Goal: Task Accomplishment & Management: Manage account settings

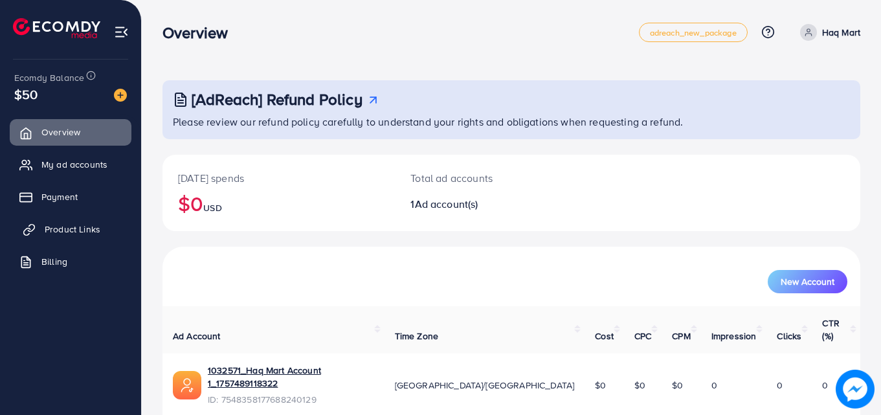
click at [83, 231] on span "Product Links" at bounding box center [73, 229] width 56 height 13
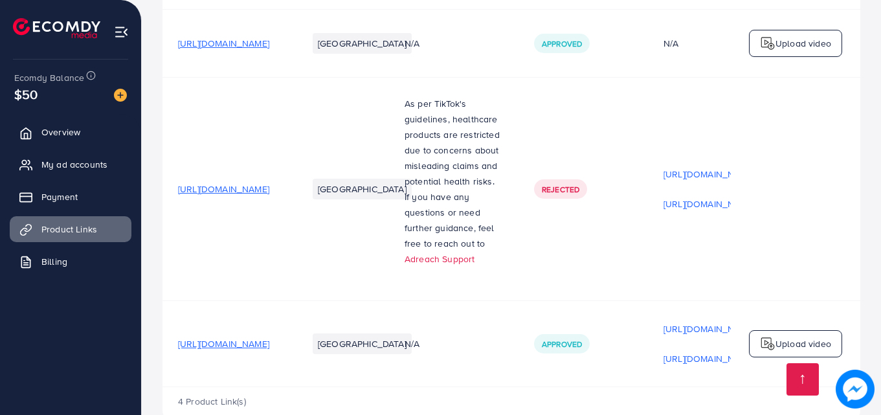
scroll to position [271, 0]
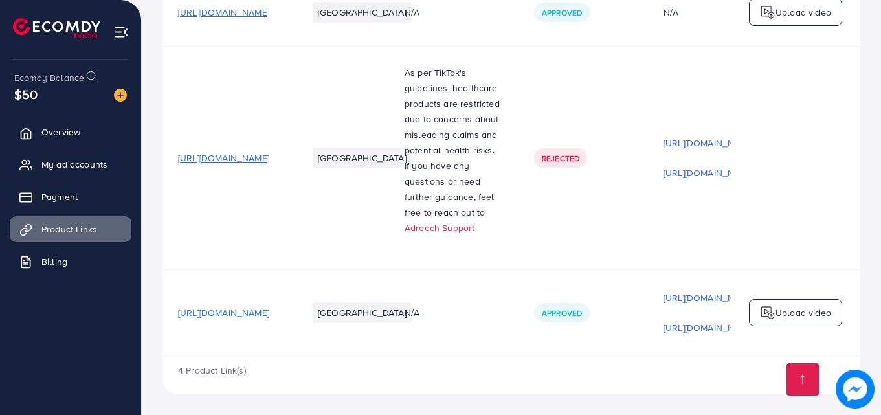
click at [269, 306] on span "[URL][DOMAIN_NAME]" at bounding box center [223, 312] width 91 height 13
click at [764, 305] on img at bounding box center [768, 313] width 16 height 16
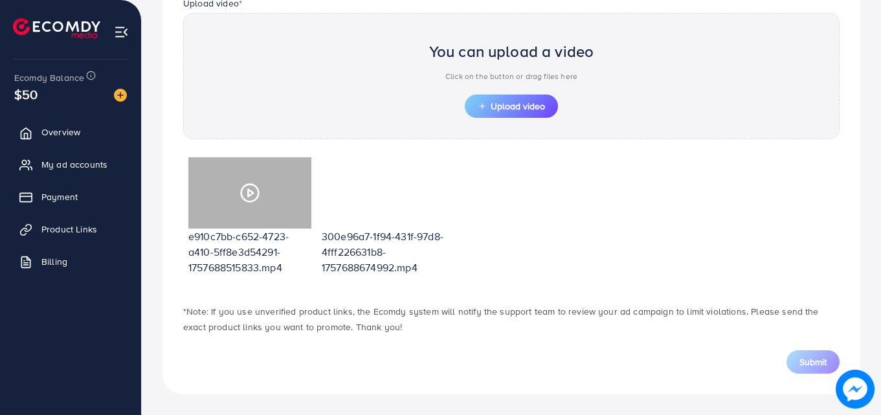
click at [269, 205] on div at bounding box center [249, 192] width 123 height 71
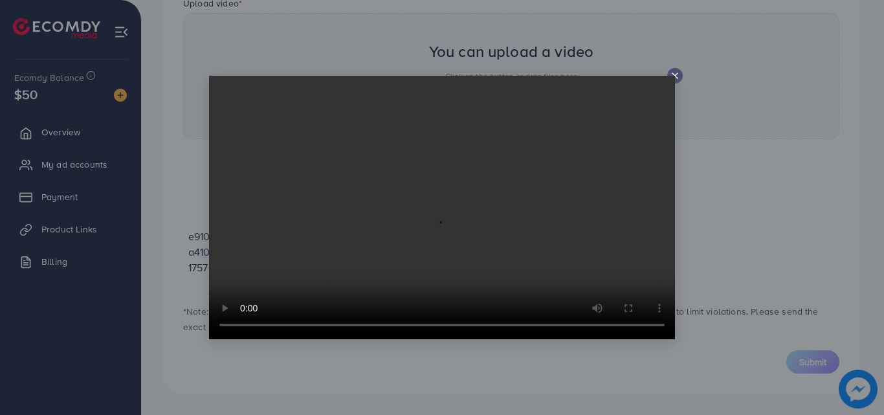
click at [676, 78] on icon at bounding box center [675, 76] width 10 height 10
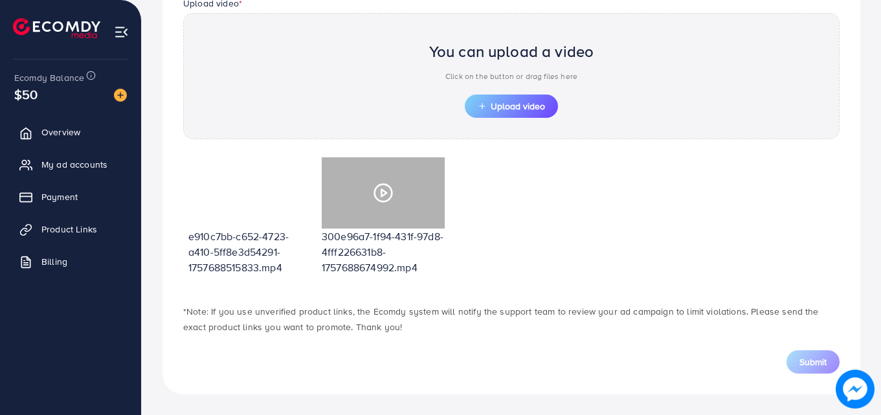
click at [403, 205] on div at bounding box center [383, 192] width 123 height 71
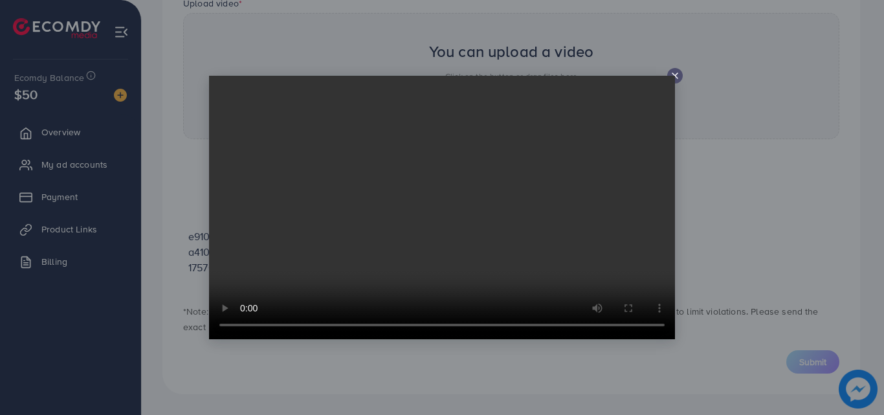
click at [675, 74] on icon at bounding box center [675, 76] width 10 height 10
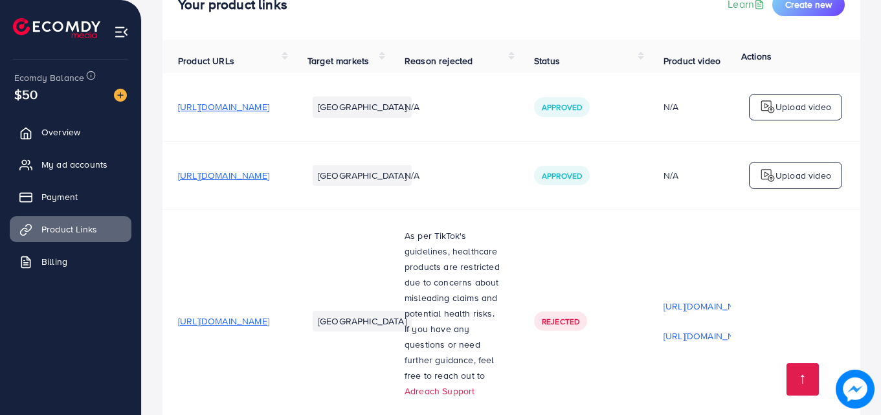
scroll to position [175, 0]
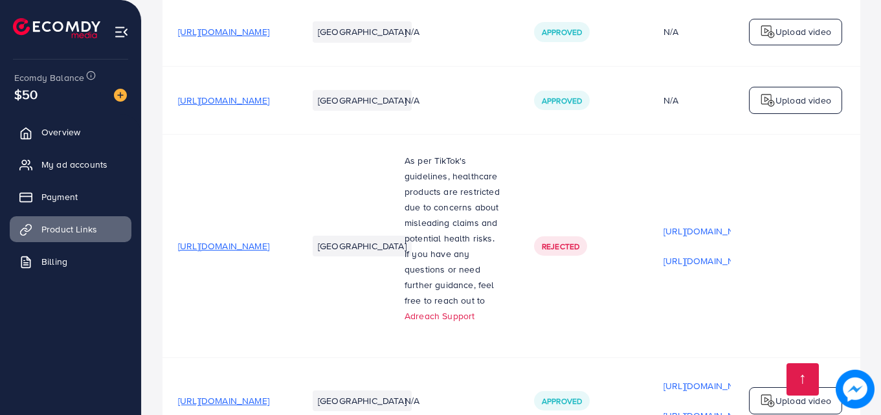
click at [579, 249] on span "Rejected" at bounding box center [561, 246] width 38 height 11
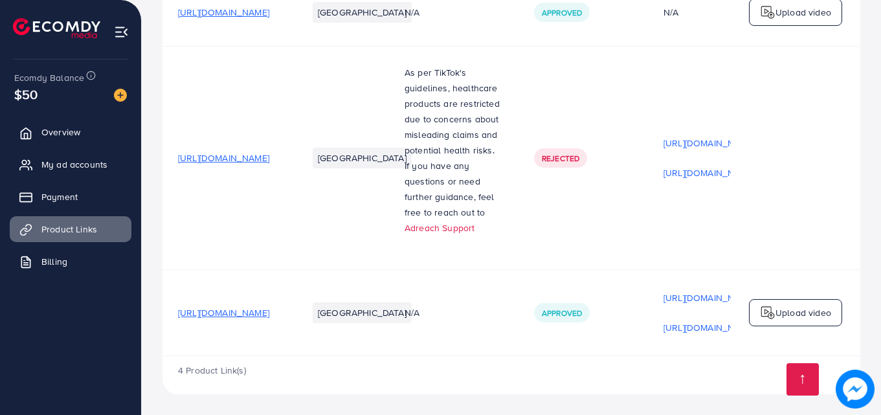
click at [808, 311] on p "Upload video" at bounding box center [803, 313] width 56 height 16
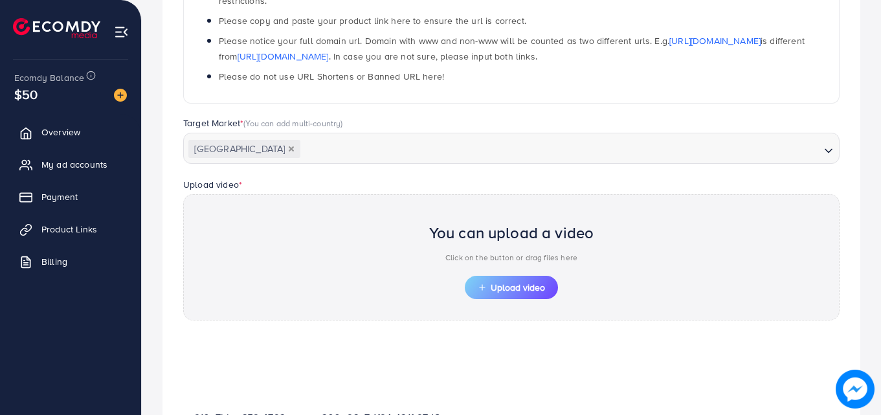
scroll to position [452, 0]
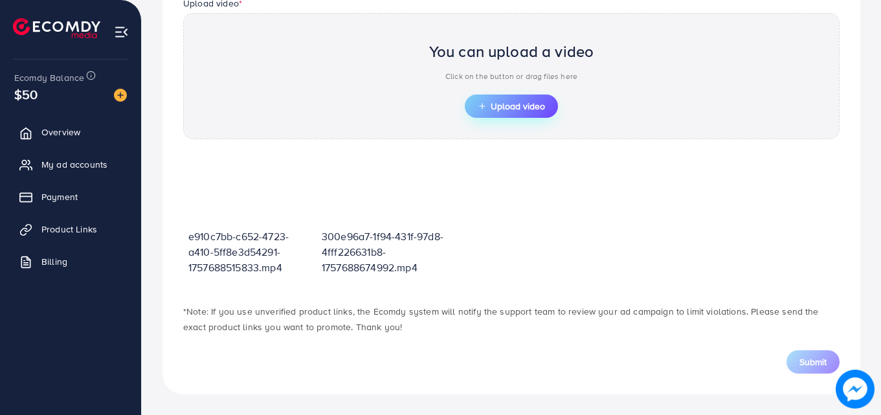
click at [513, 105] on span "Upload video" at bounding box center [511, 106] width 67 height 9
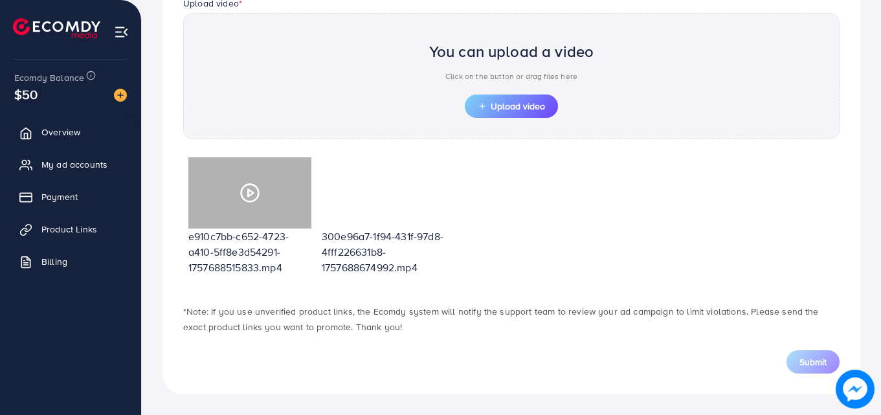
click at [267, 183] on div at bounding box center [249, 192] width 123 height 71
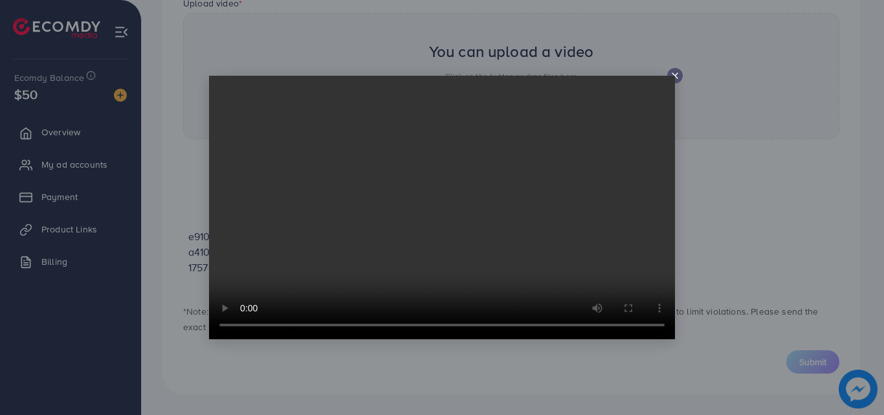
click at [674, 77] on video at bounding box center [442, 207] width 466 height 263
click at [675, 74] on icon at bounding box center [675, 76] width 10 height 10
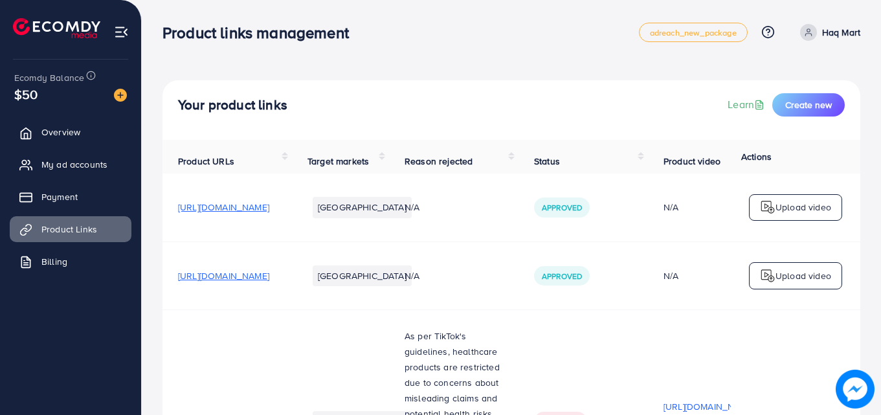
click at [389, 337] on td "[GEOGRAPHIC_DATA]" at bounding box center [340, 420] width 97 height 223
click at [518, 254] on td "N/A" at bounding box center [453, 275] width 129 height 68
click at [60, 130] on span "Overview" at bounding box center [64, 132] width 39 height 13
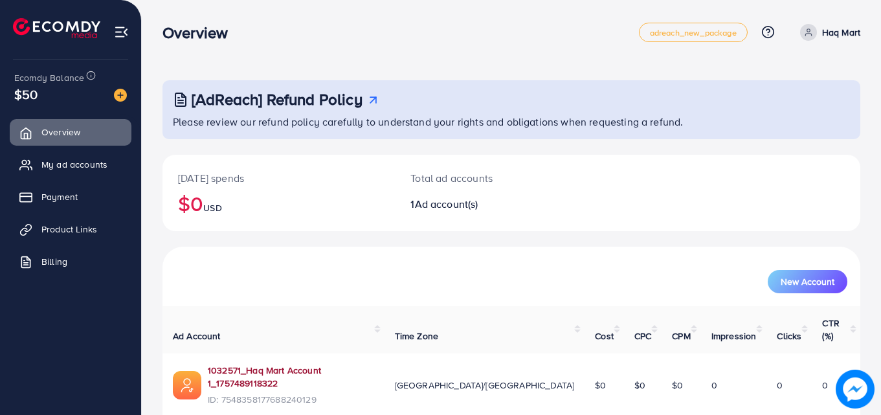
click at [343, 364] on link "1032571_Haq Mart Account 1_1757489118322" at bounding box center [291, 377] width 166 height 27
click at [812, 31] on icon at bounding box center [808, 32] width 9 height 9
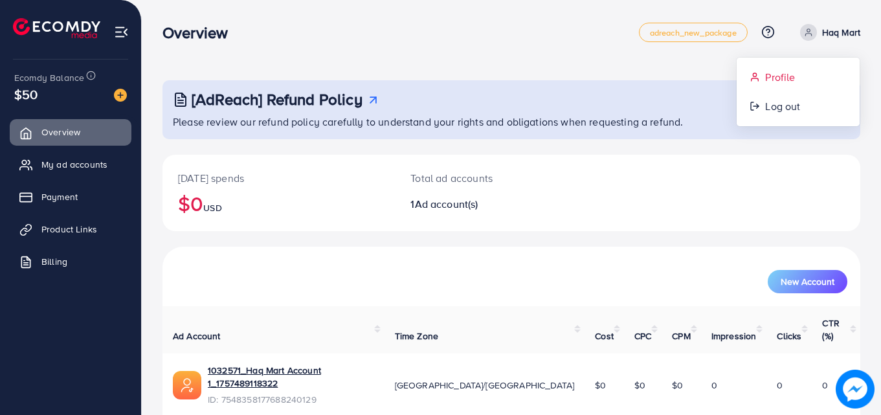
click at [760, 83] on link "Profile" at bounding box center [798, 77] width 123 height 29
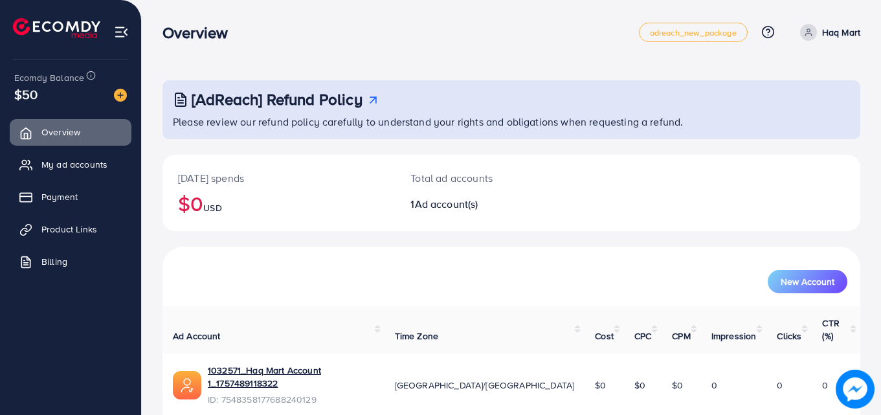
select select "********"
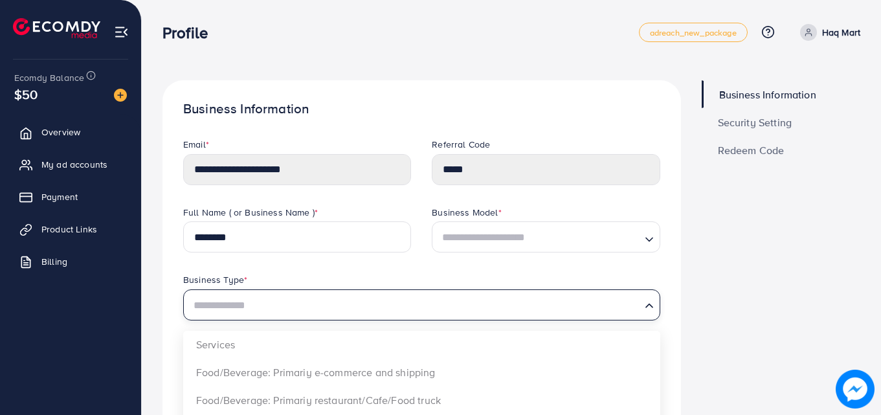
click at [650, 315] on div "Loading..." at bounding box center [650, 304] width 19 height 22
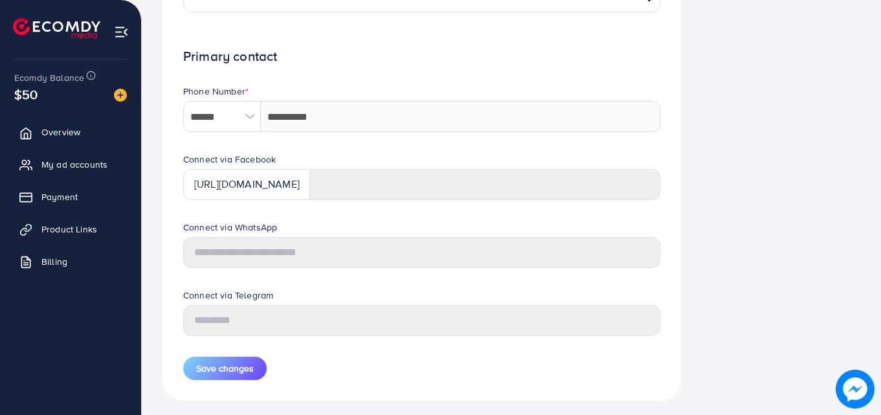
scroll to position [607, 0]
